Goal: Transaction & Acquisition: Purchase product/service

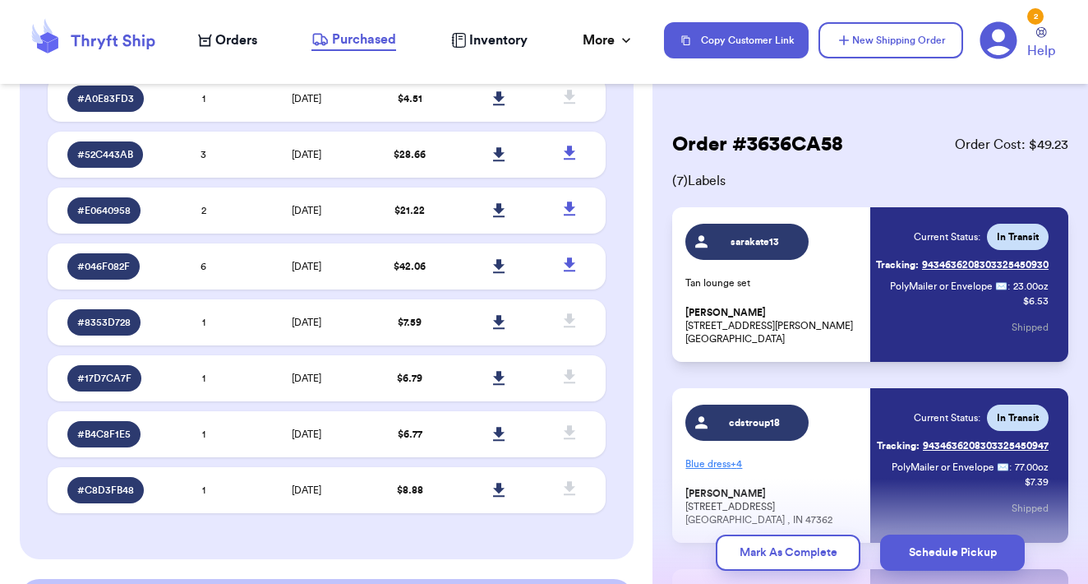
scroll to position [2977, 0]
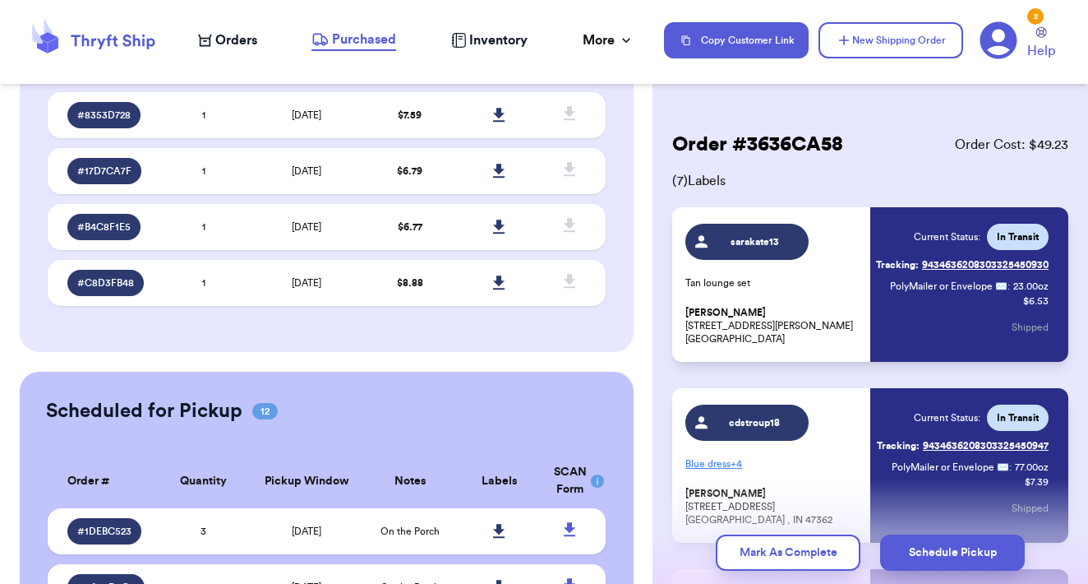
click at [239, 44] on span "Orders" at bounding box center [236, 40] width 42 height 20
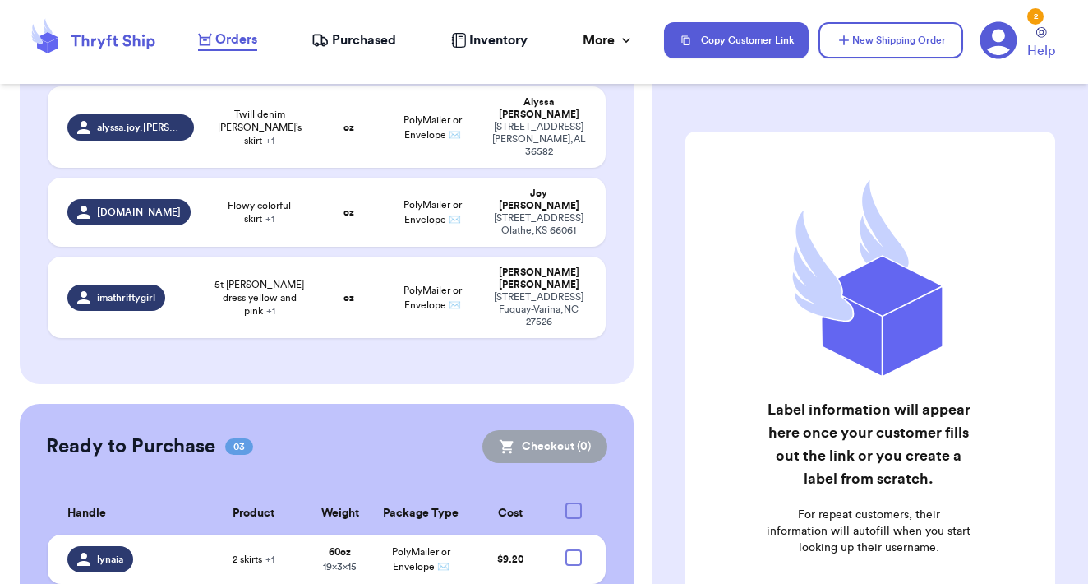
scroll to position [1170, 0]
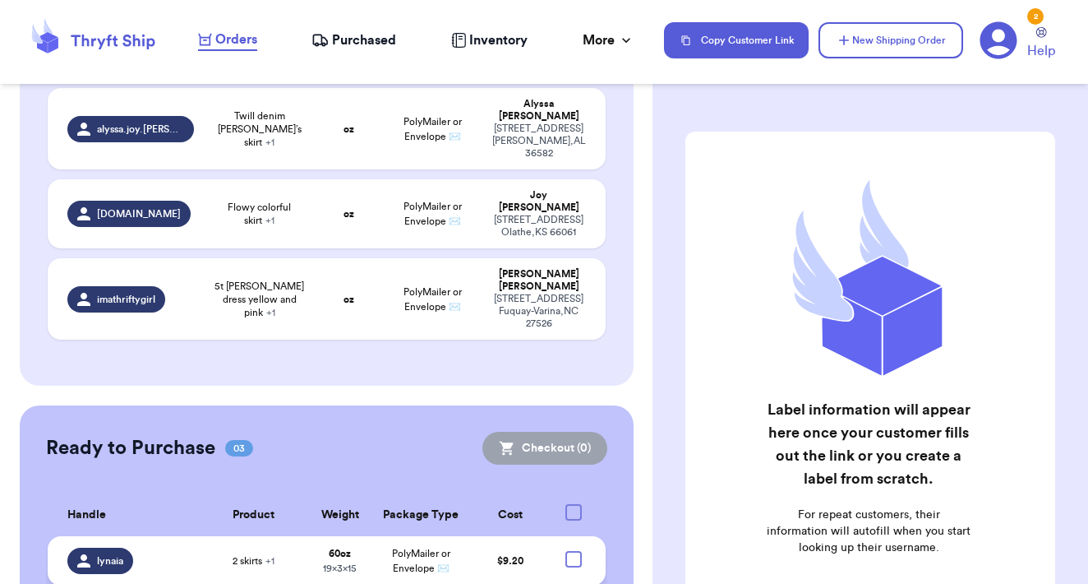
click at [570, 551] on div at bounding box center [574, 559] width 16 height 16
click at [573, 550] on input "checkbox" at bounding box center [573, 550] width 1 height 1
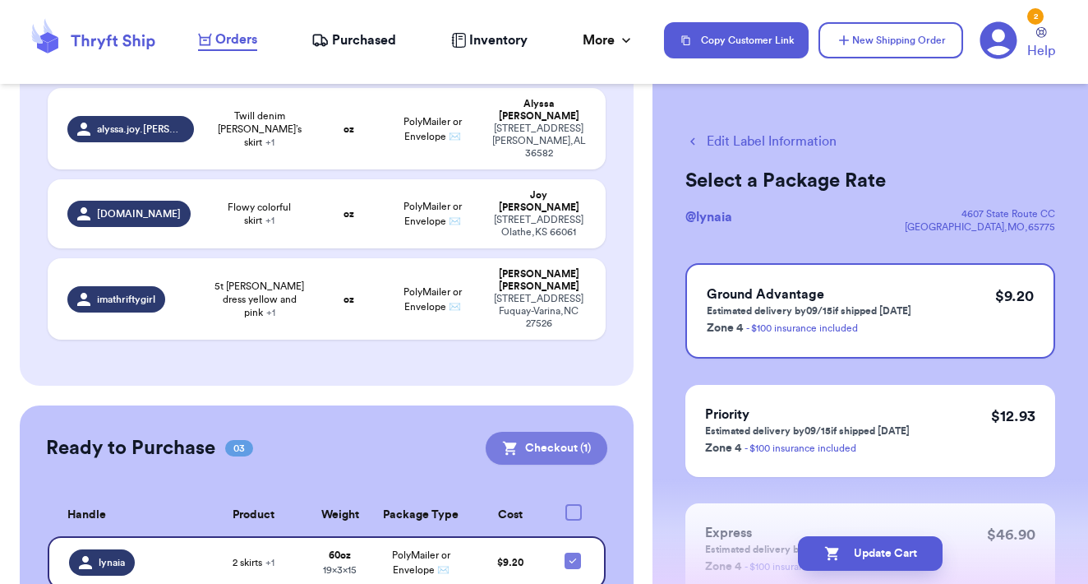
click at [562, 432] on button "Checkout ( 1 )" at bounding box center [547, 448] width 122 height 33
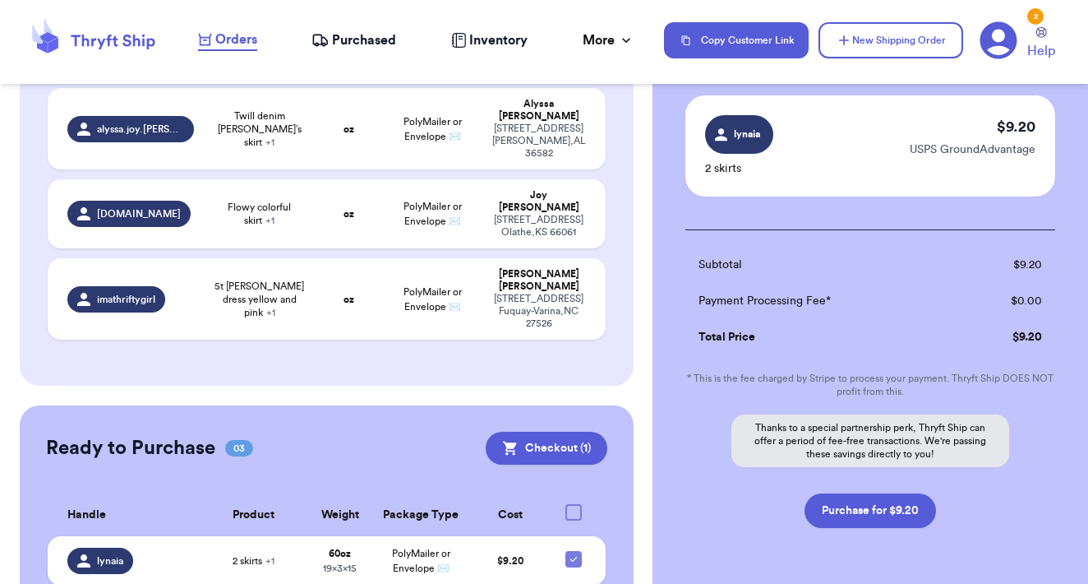
scroll to position [117, 0]
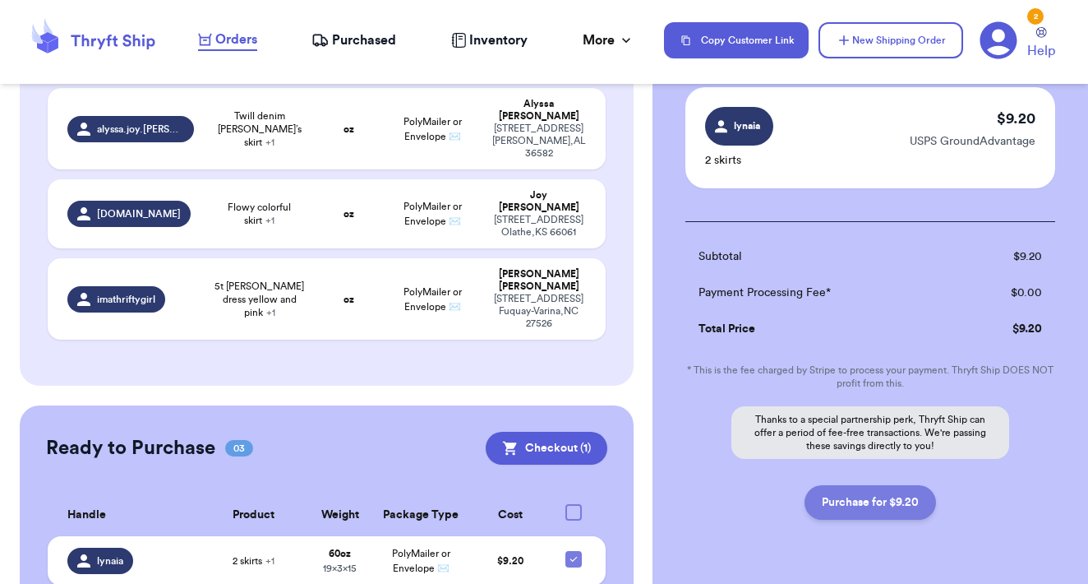
click at [861, 501] on button "Purchase for $9.20" at bounding box center [871, 502] width 132 height 35
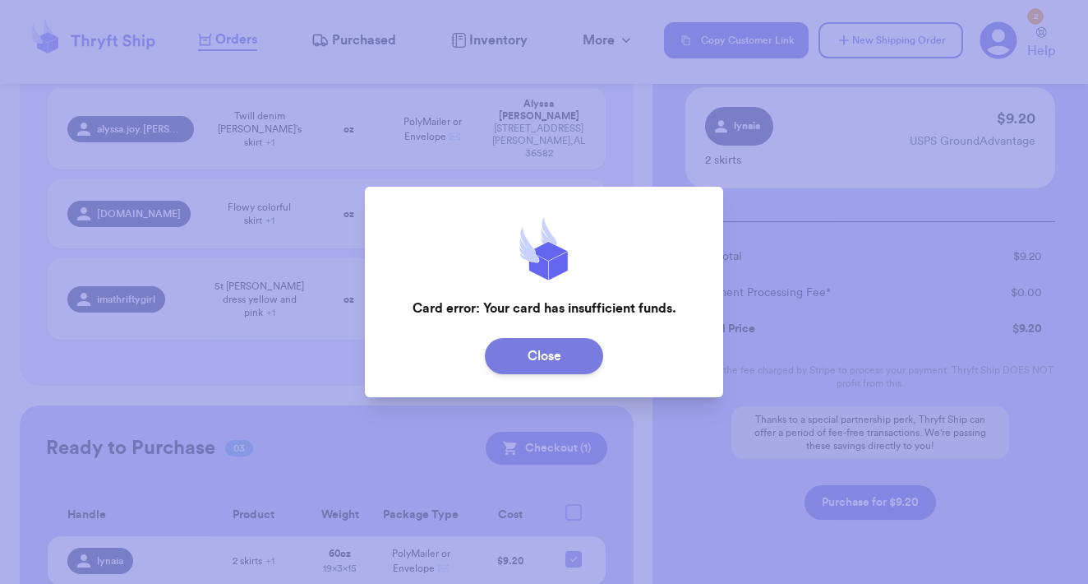
click at [566, 364] on button "Close" at bounding box center [544, 356] width 118 height 36
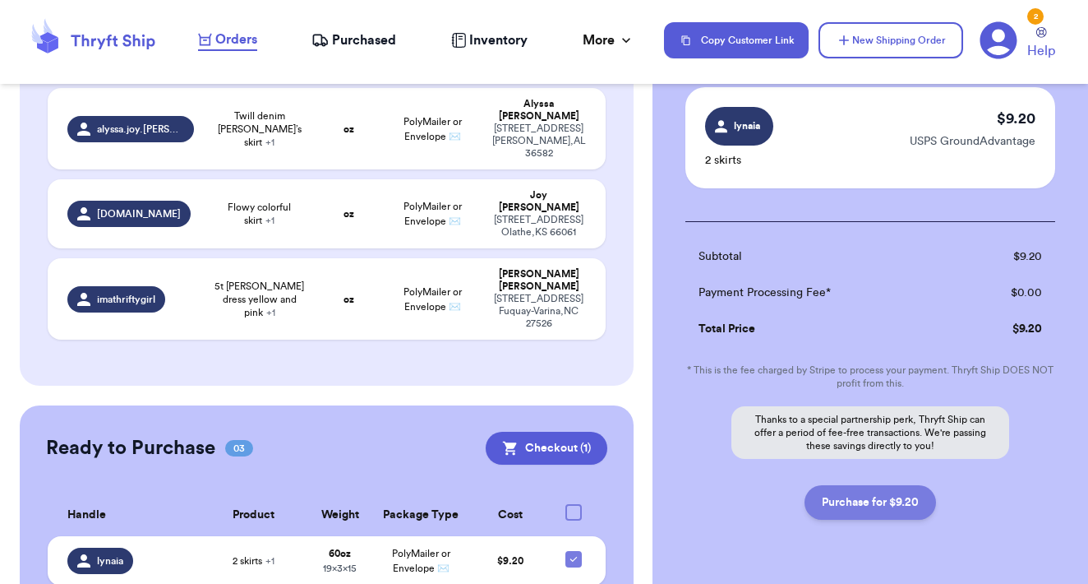
click at [864, 510] on button "Purchase for $9.20" at bounding box center [871, 502] width 132 height 35
checkbox input "false"
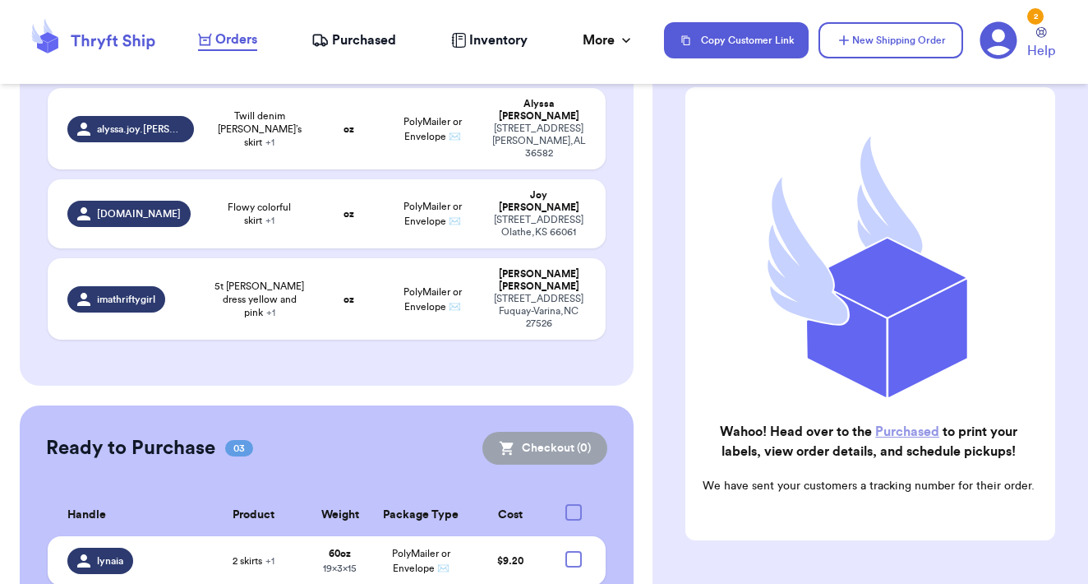
scroll to position [1111, 0]
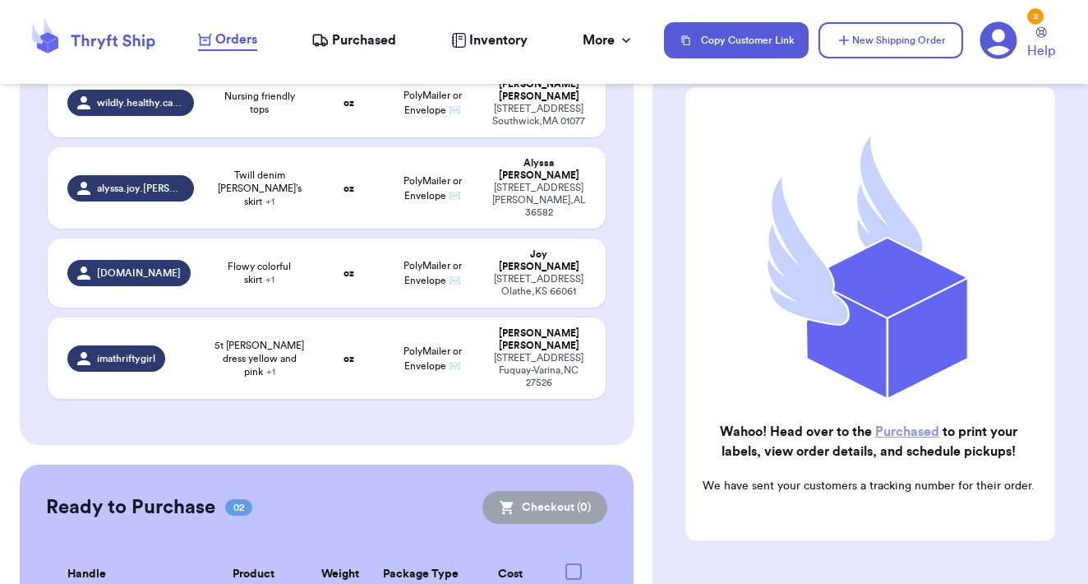
click at [896, 430] on link "Purchased" at bounding box center [907, 431] width 64 height 13
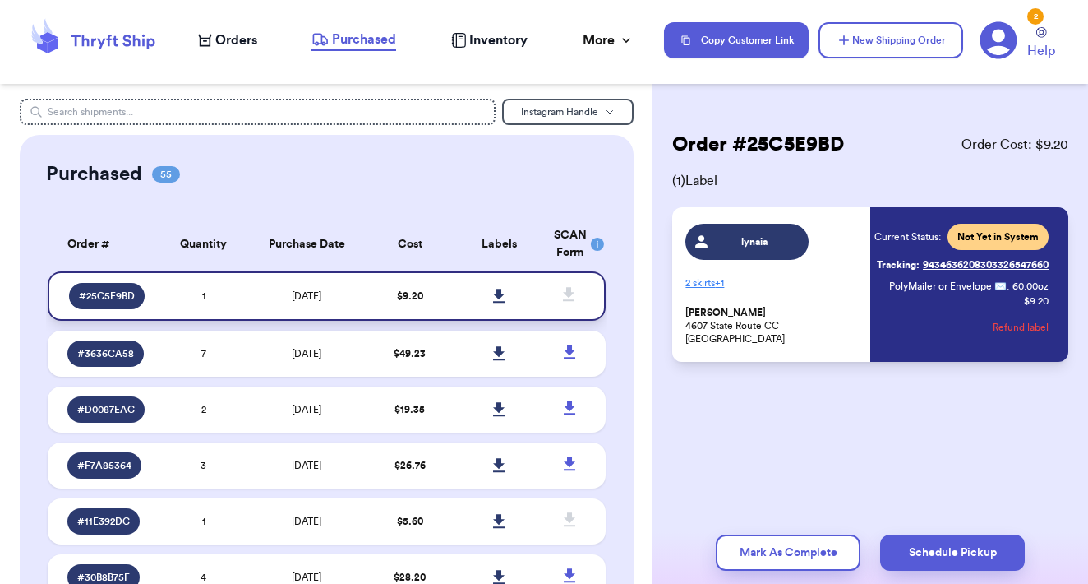
click at [499, 302] on icon at bounding box center [499, 296] width 12 height 14
